Goal: Download file/media

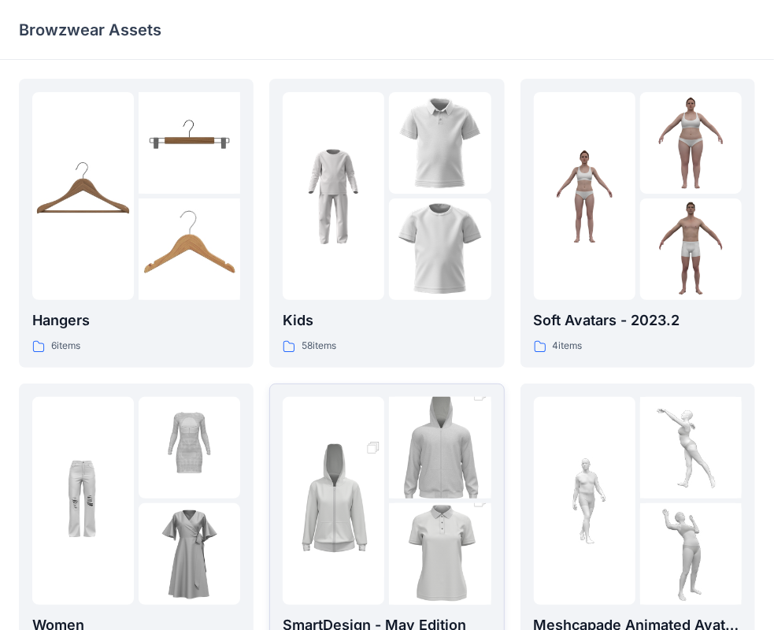
scroll to position [157, 0]
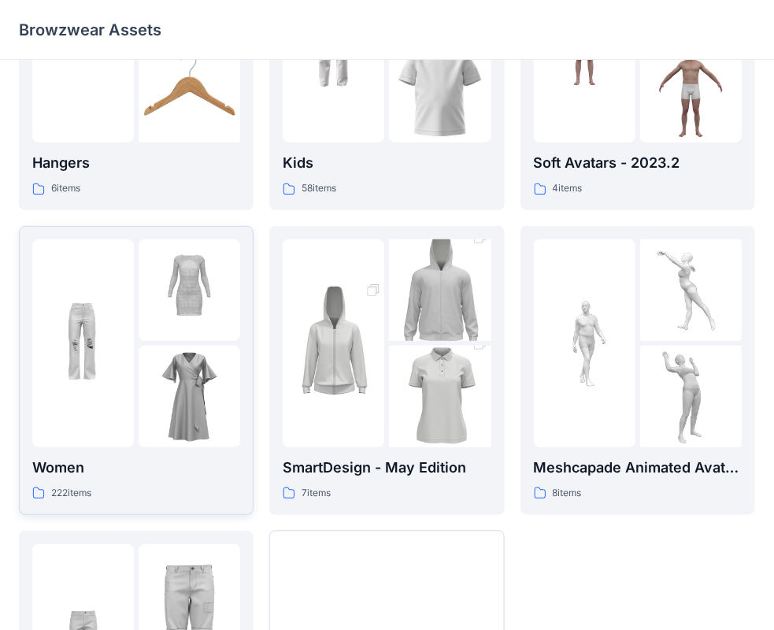
click at [154, 337] on img at bounding box center [189, 290] width 102 height 102
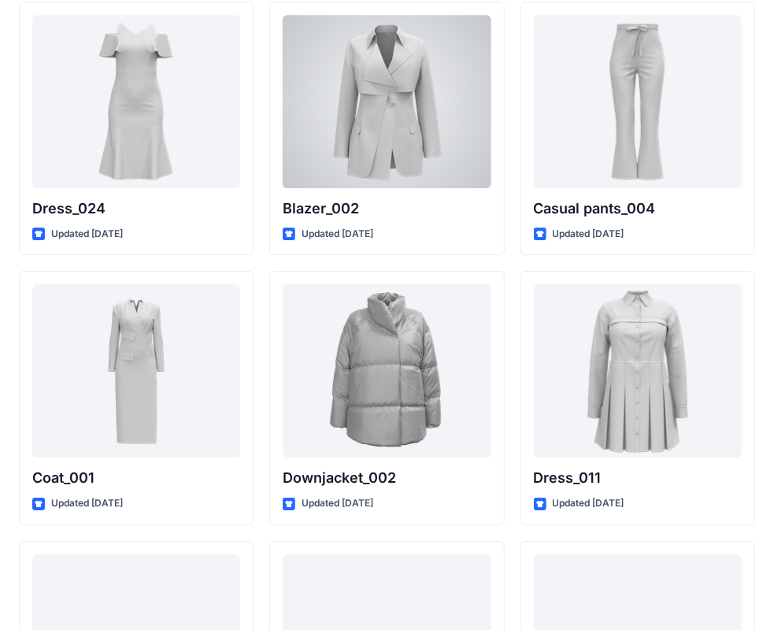
scroll to position [2046, 0]
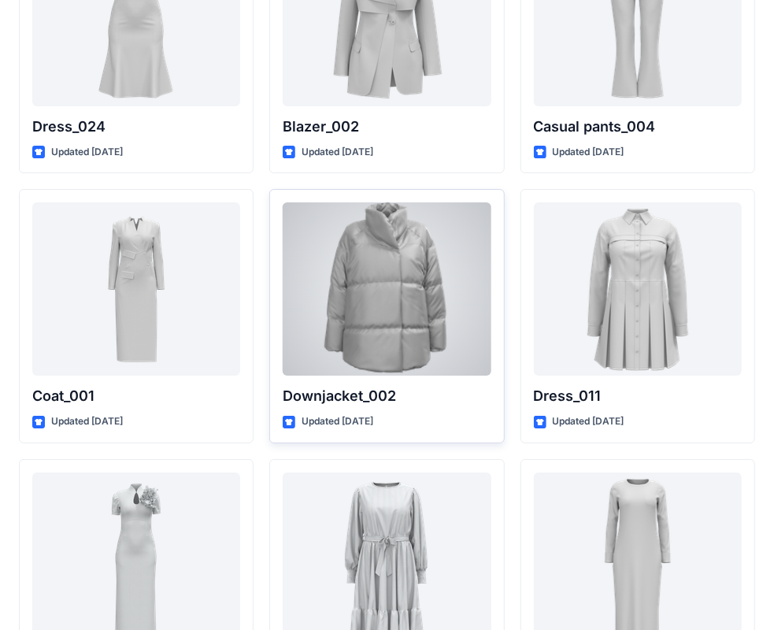
click at [424, 268] on div at bounding box center [386, 288] width 208 height 173
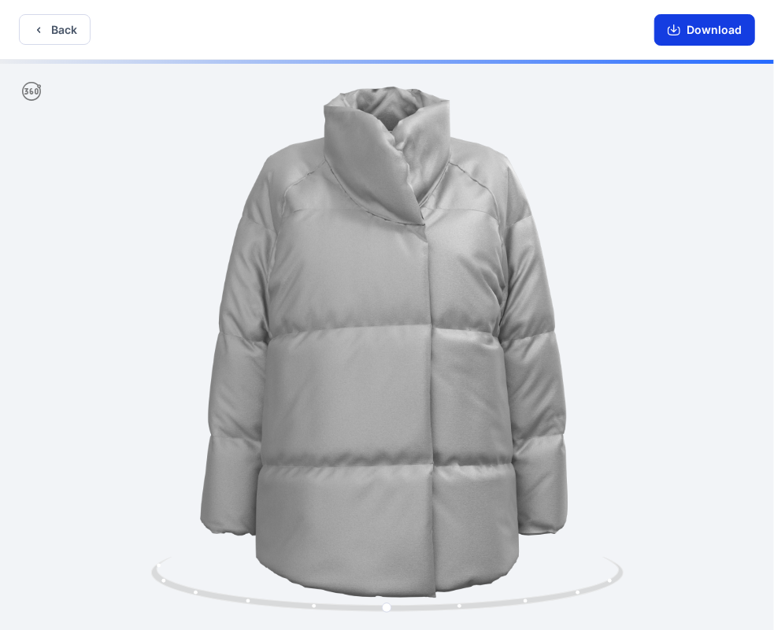
click at [732, 33] on button "Download" at bounding box center [704, 29] width 101 height 31
